Goal: Task Accomplishment & Management: Manage account settings

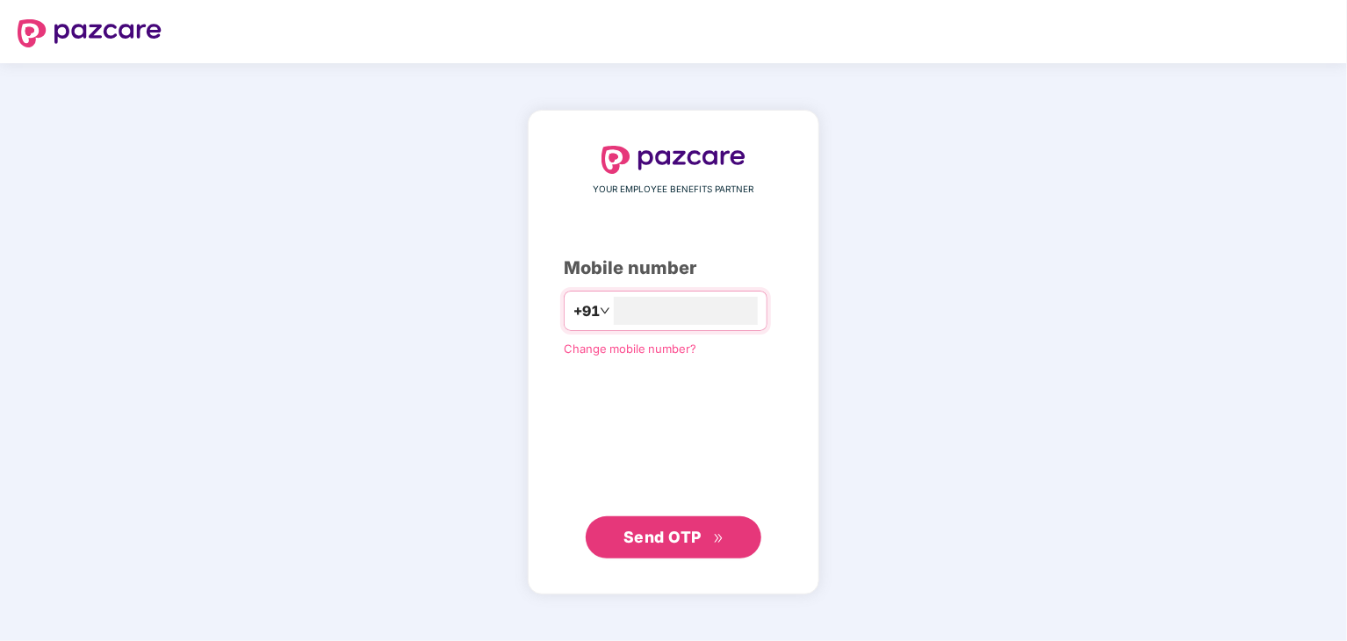
type input "**********"
click at [675, 544] on span "Send OTP" at bounding box center [662, 536] width 78 height 18
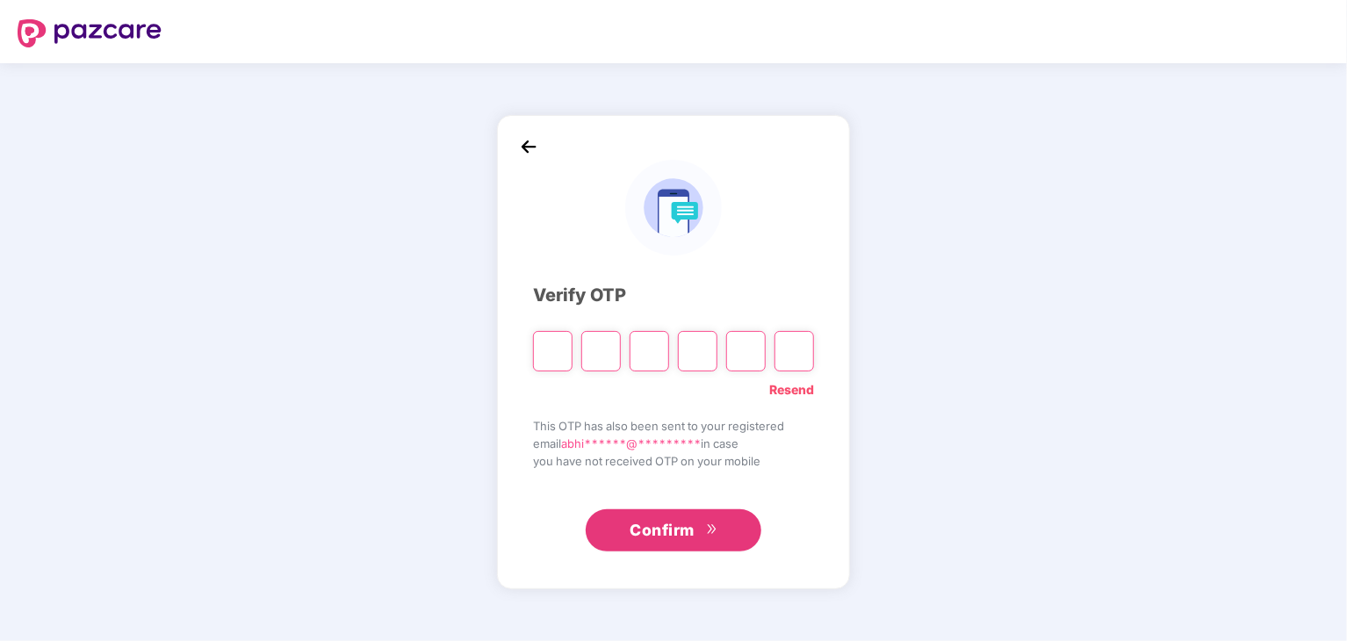
type input "*"
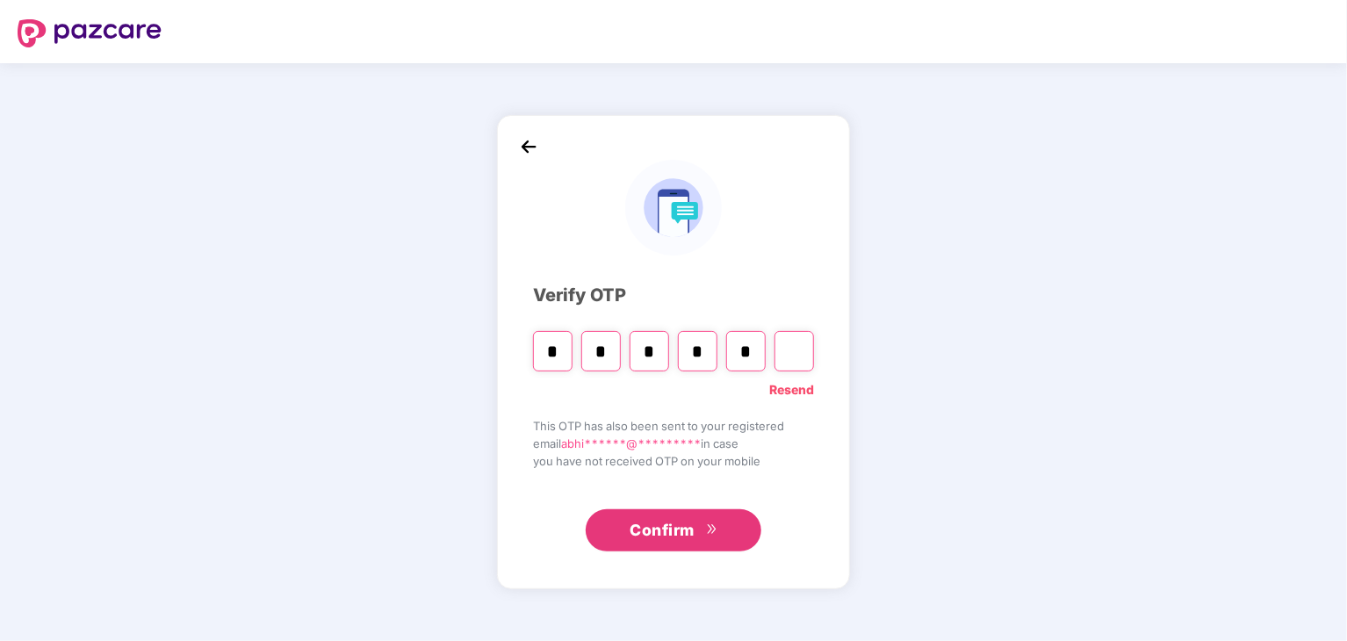
type input "*"
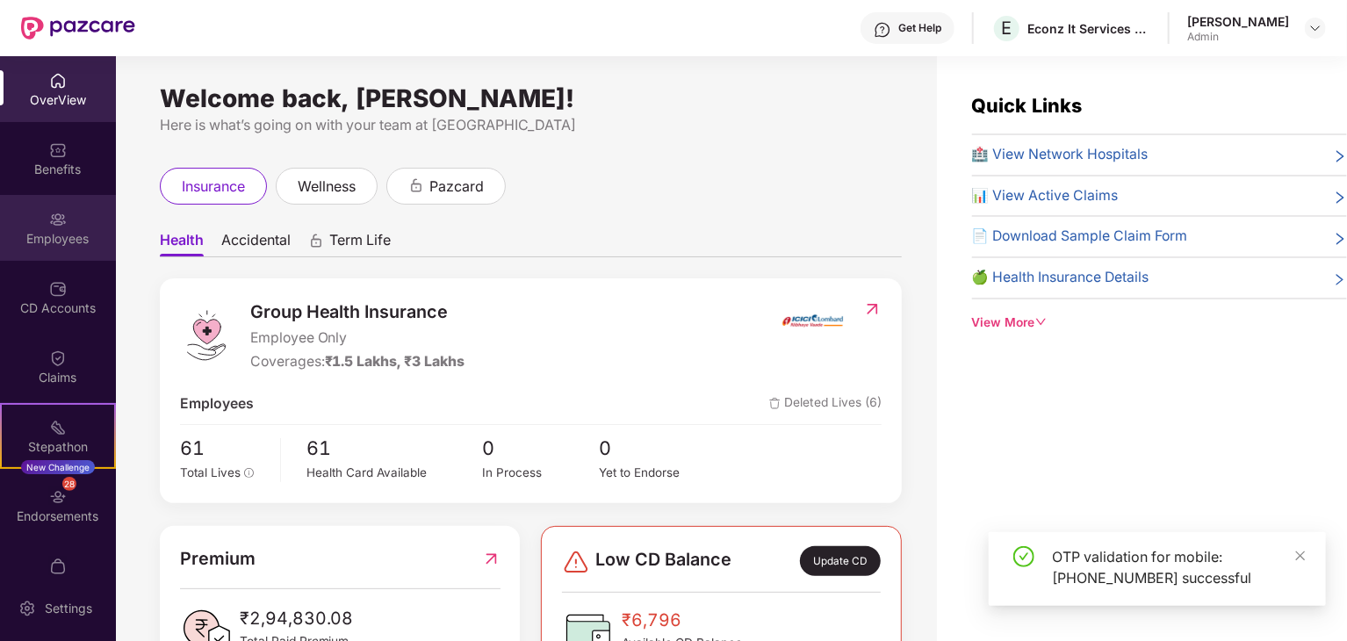
click at [55, 223] on img at bounding box center [58, 220] width 18 height 18
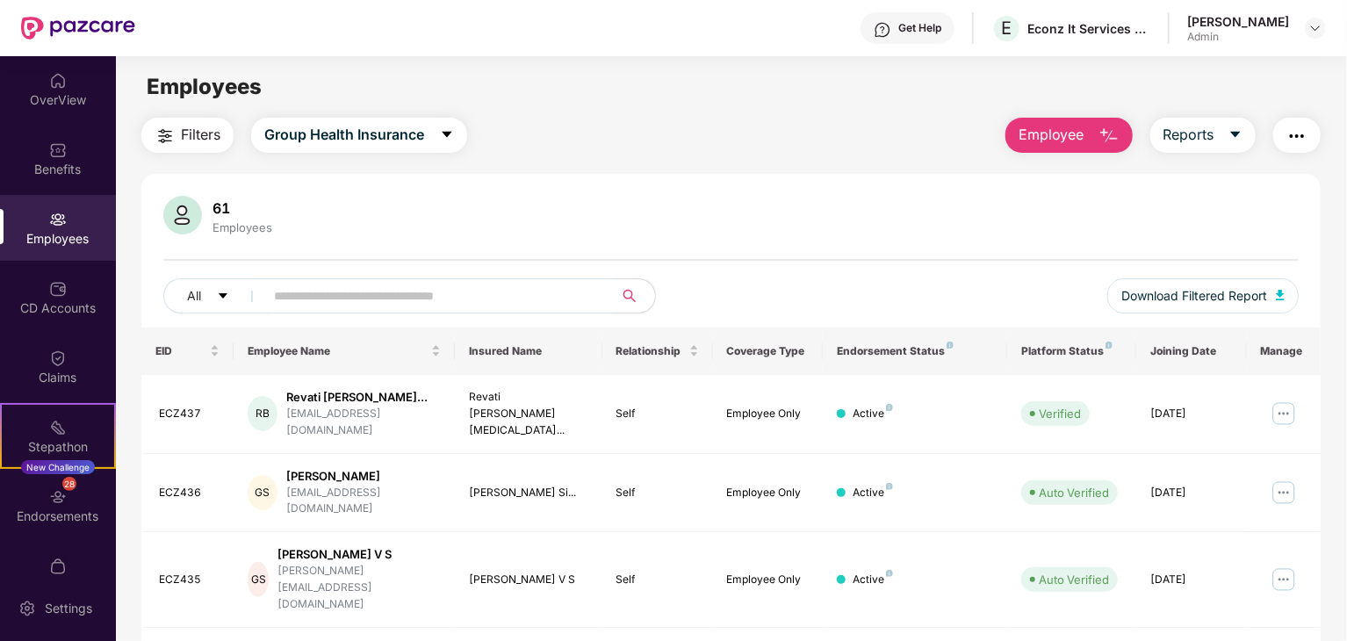
click at [364, 292] on input "text" at bounding box center [431, 296] width 315 height 26
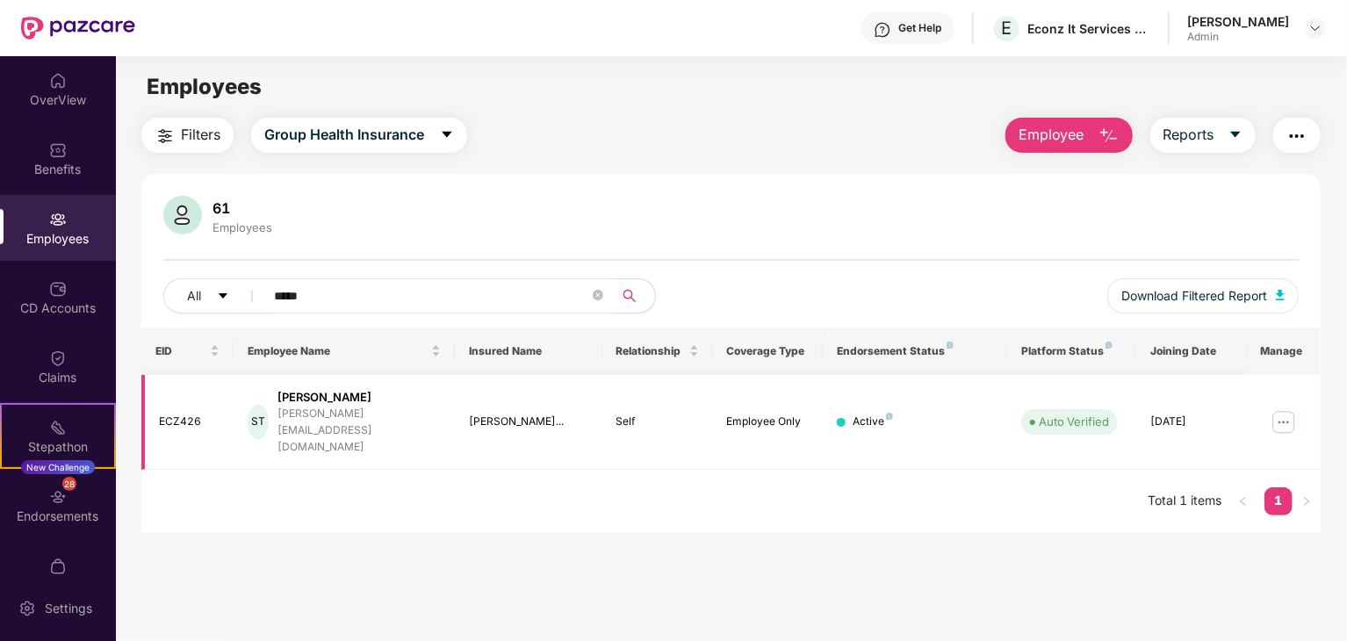
type input "*****"
click at [1286, 408] on img at bounding box center [1284, 422] width 28 height 28
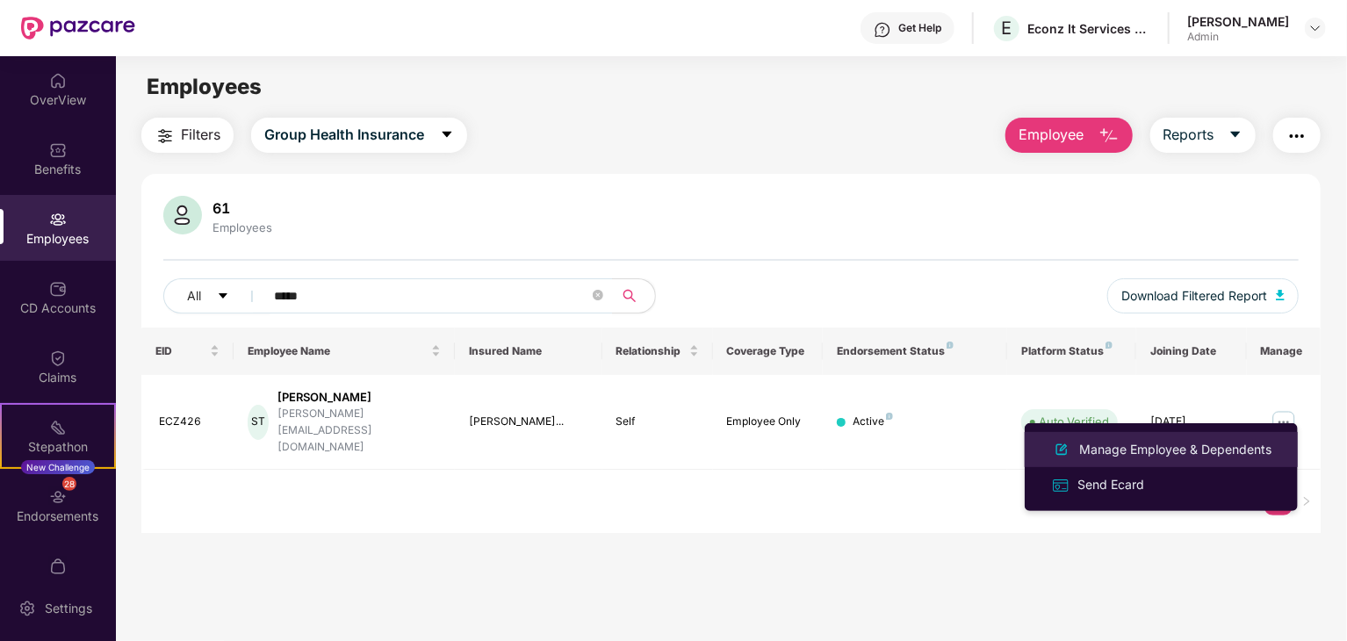
click at [1110, 450] on div "Manage Employee & Dependents" at bounding box center [1175, 449] width 199 height 19
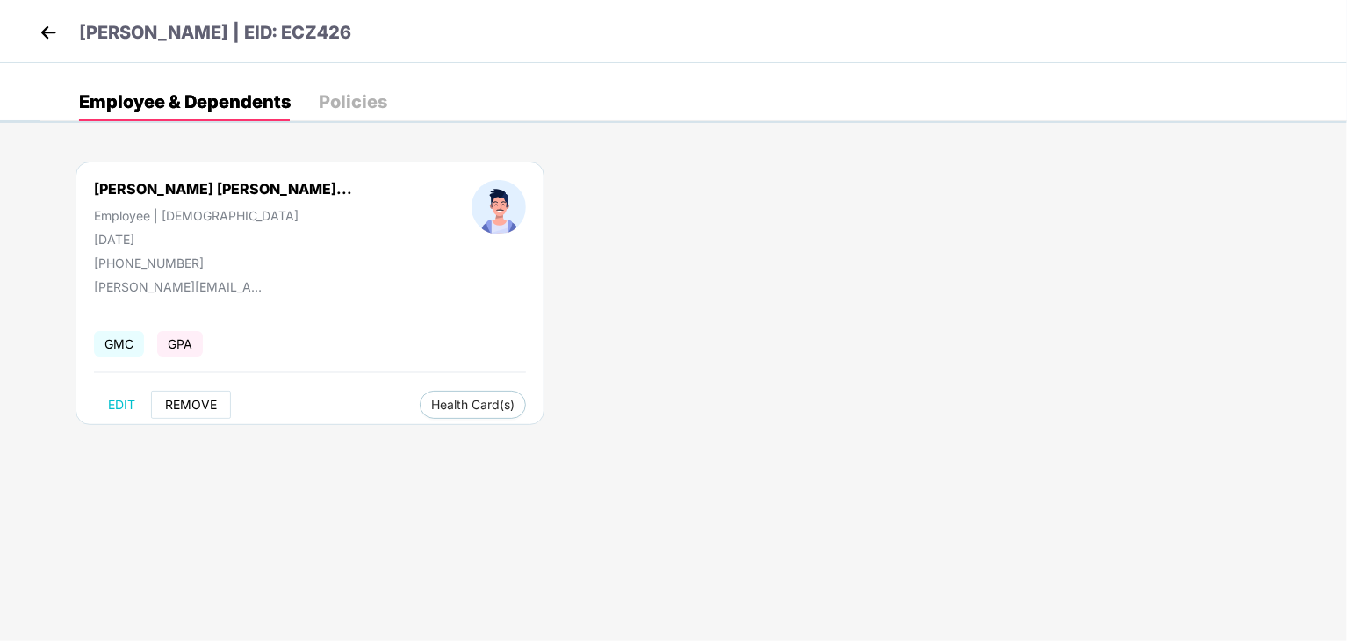
click at [203, 407] on span "REMOVE" at bounding box center [191, 405] width 52 height 14
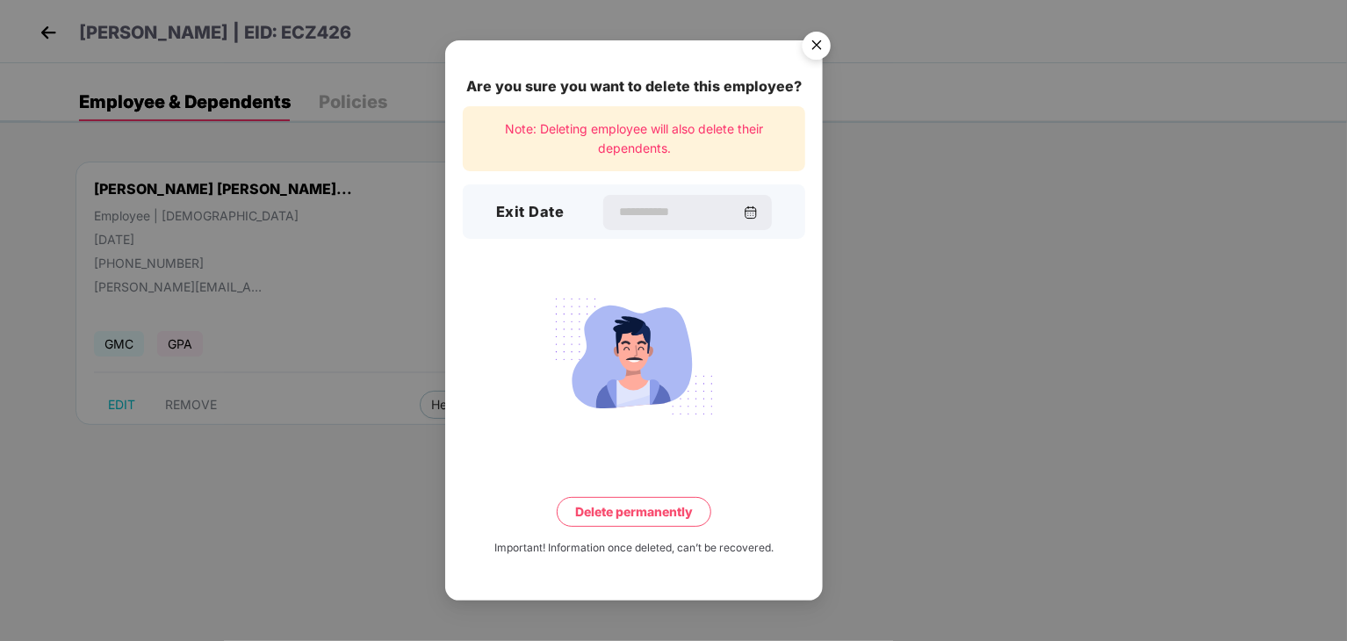
click at [561, 206] on div "Exit Date" at bounding box center [634, 211] width 342 height 54
click at [661, 221] on input at bounding box center [679, 212] width 126 height 18
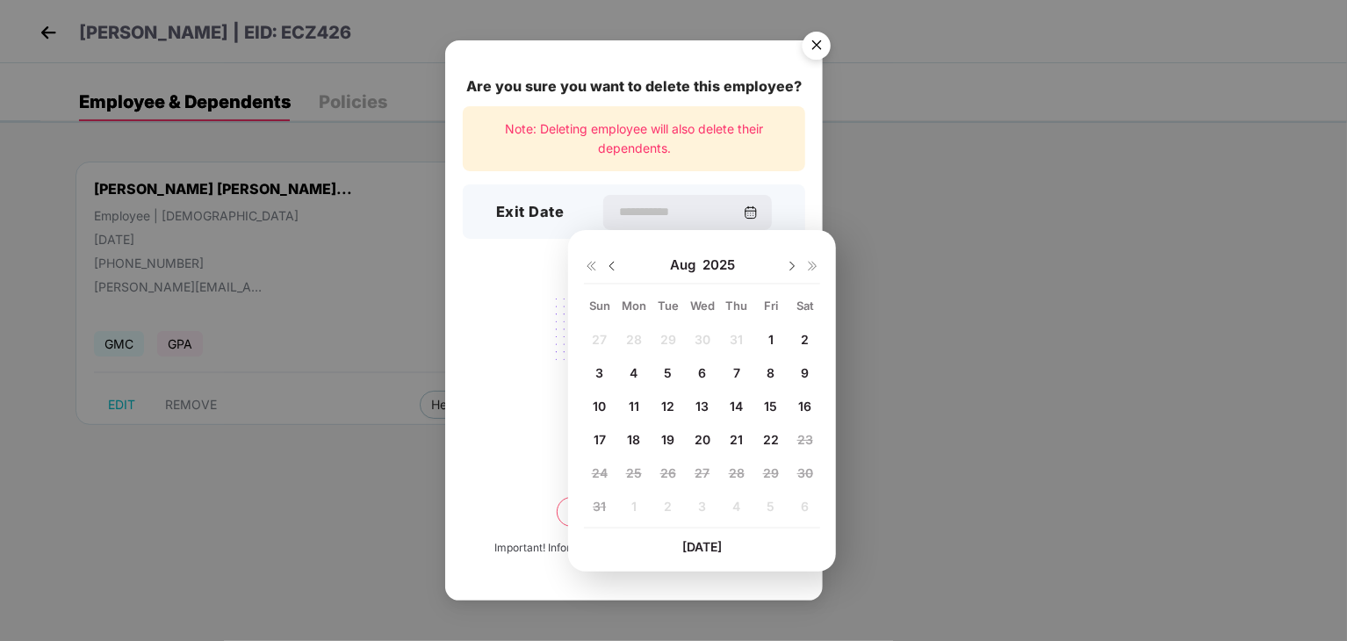
click at [776, 439] on span "22" at bounding box center [771, 439] width 16 height 15
type input "**********"
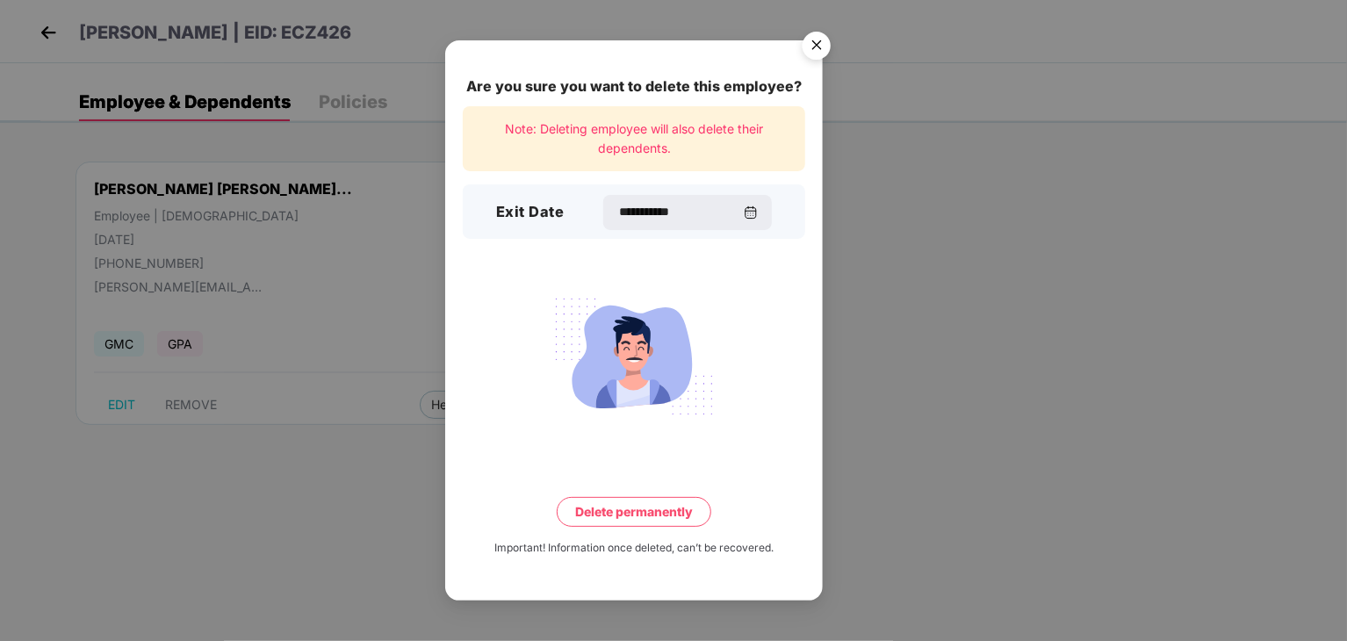
click at [629, 507] on button "Delete permanently" at bounding box center [634, 512] width 155 height 30
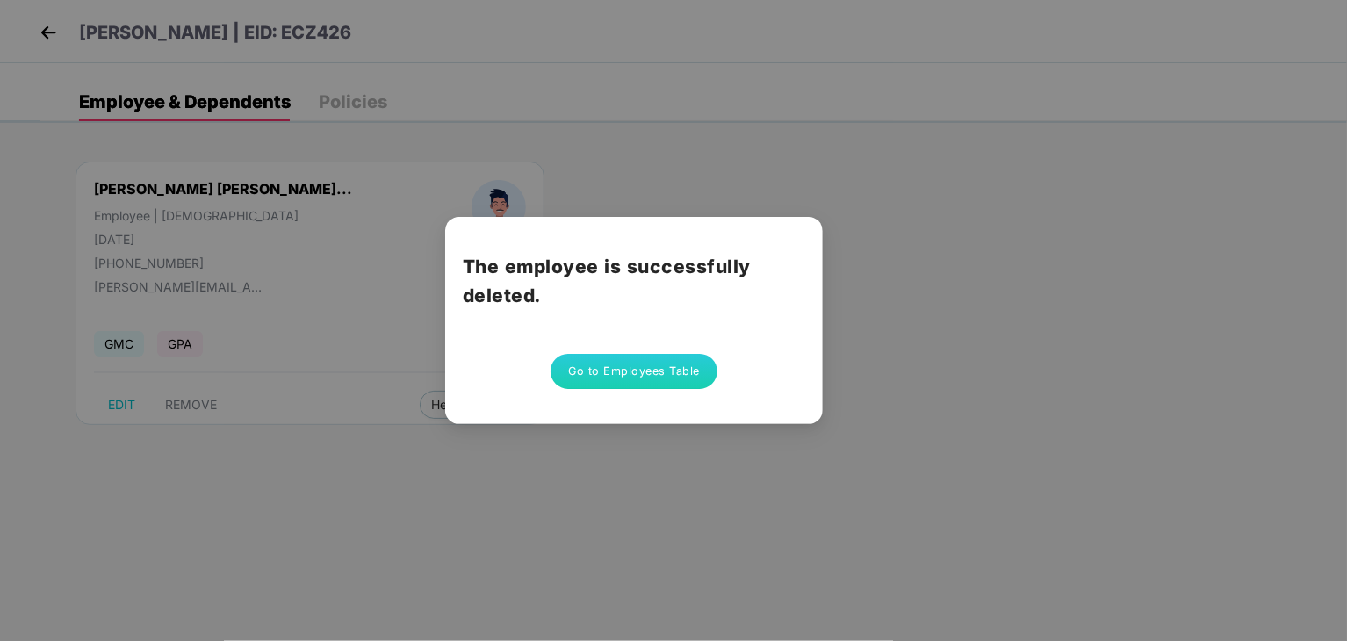
click at [623, 364] on button "Go to Employees Table" at bounding box center [634, 371] width 167 height 35
